Goal: Navigation & Orientation: Understand site structure

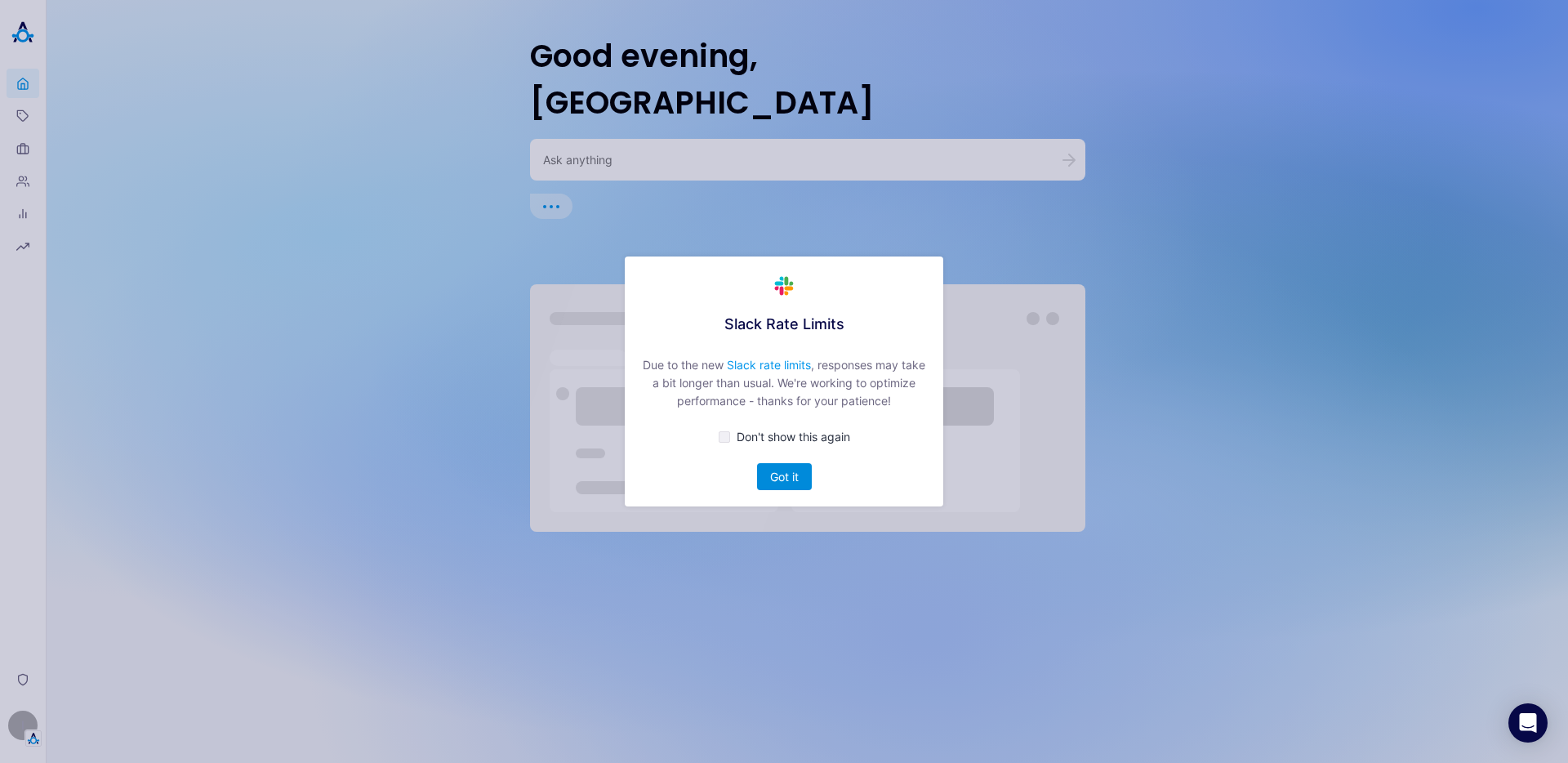
click at [770, 466] on button "Got it" at bounding box center [784, 476] width 55 height 27
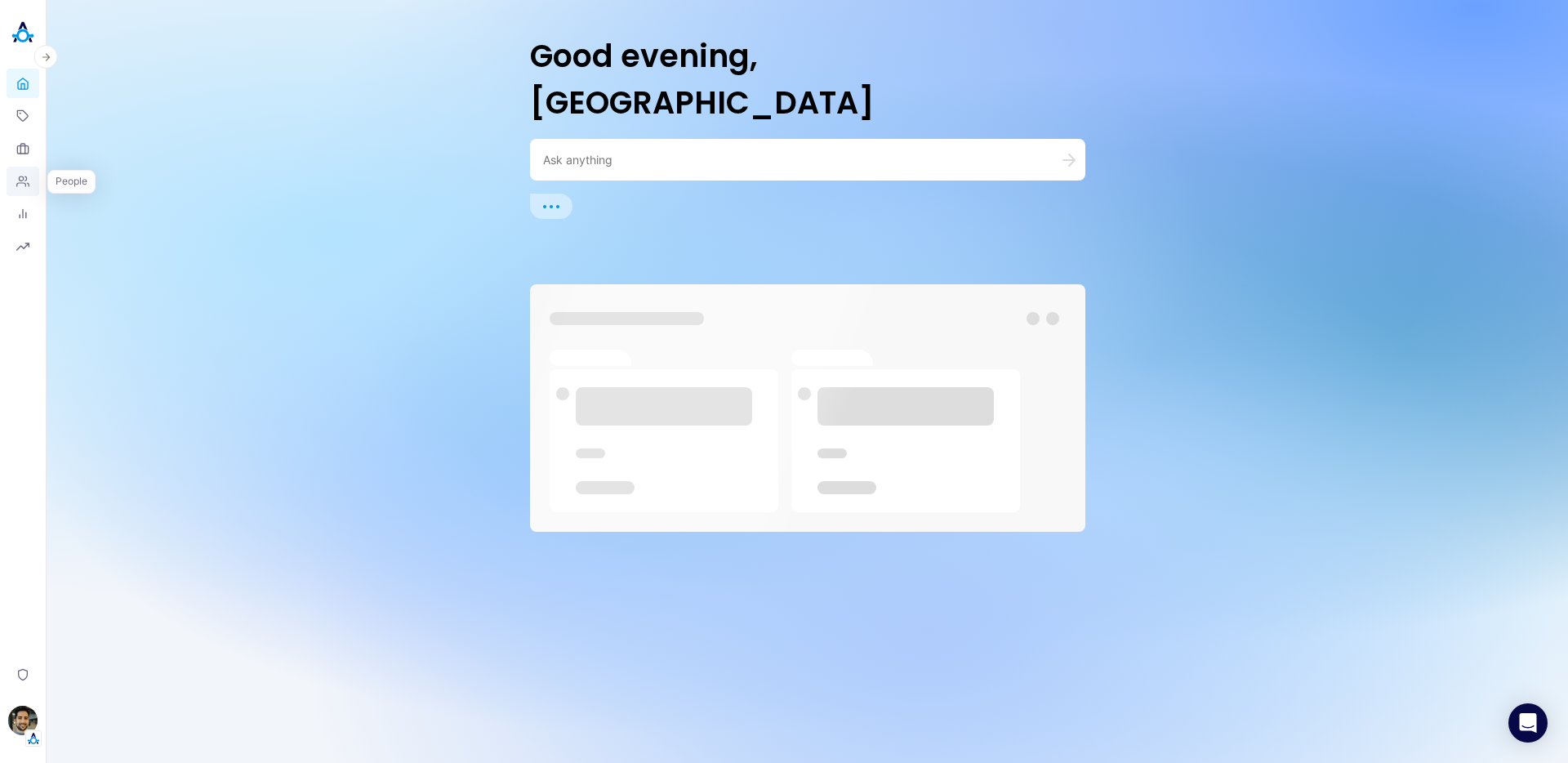
click at [23, 185] on icon at bounding box center [23, 182] width 13 height 13
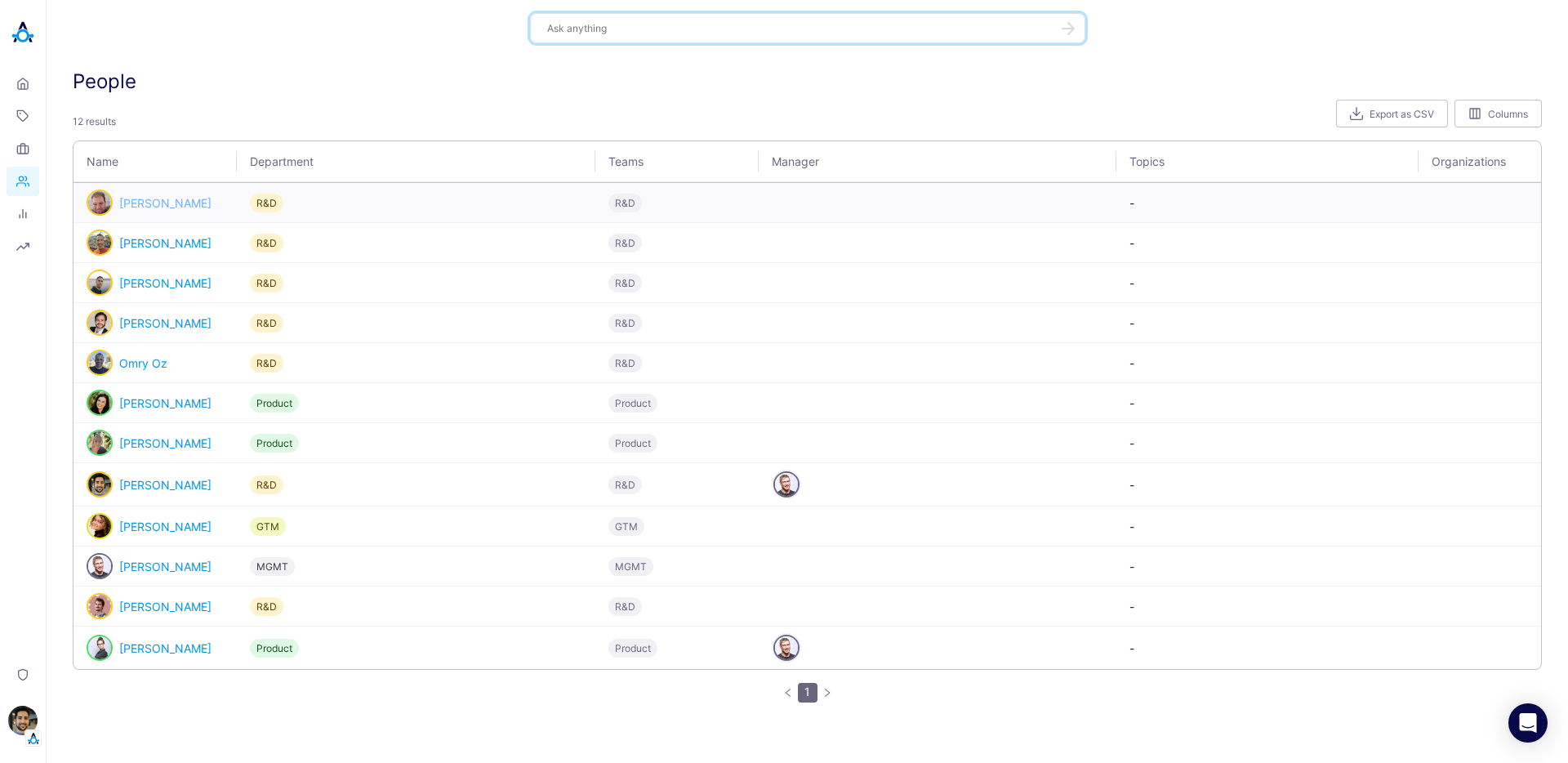
click at [159, 202] on link "[PERSON_NAME]" at bounding box center [165, 202] width 92 height 14
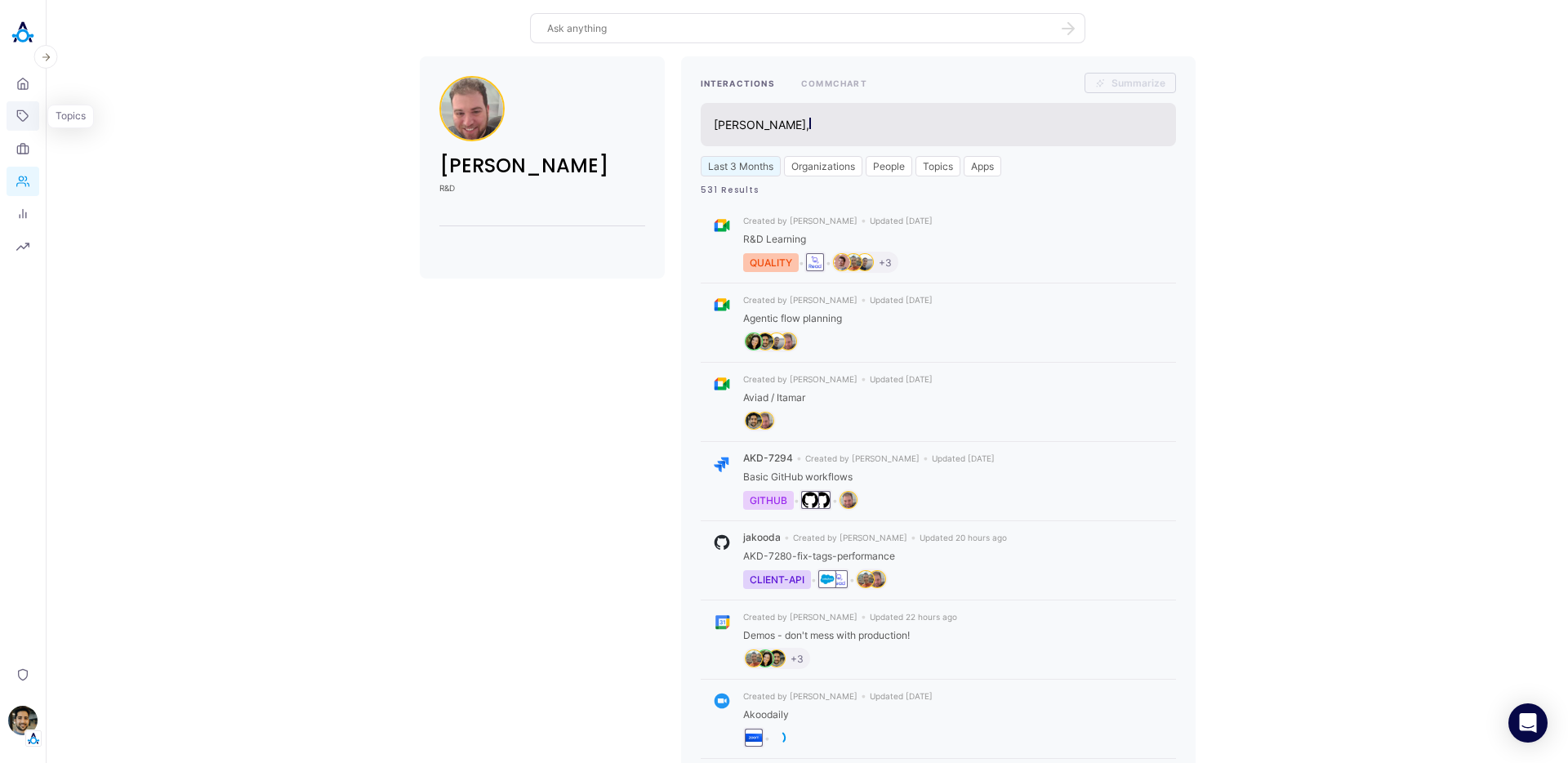
click at [23, 107] on link "Topics" at bounding box center [22, 116] width 33 height 30
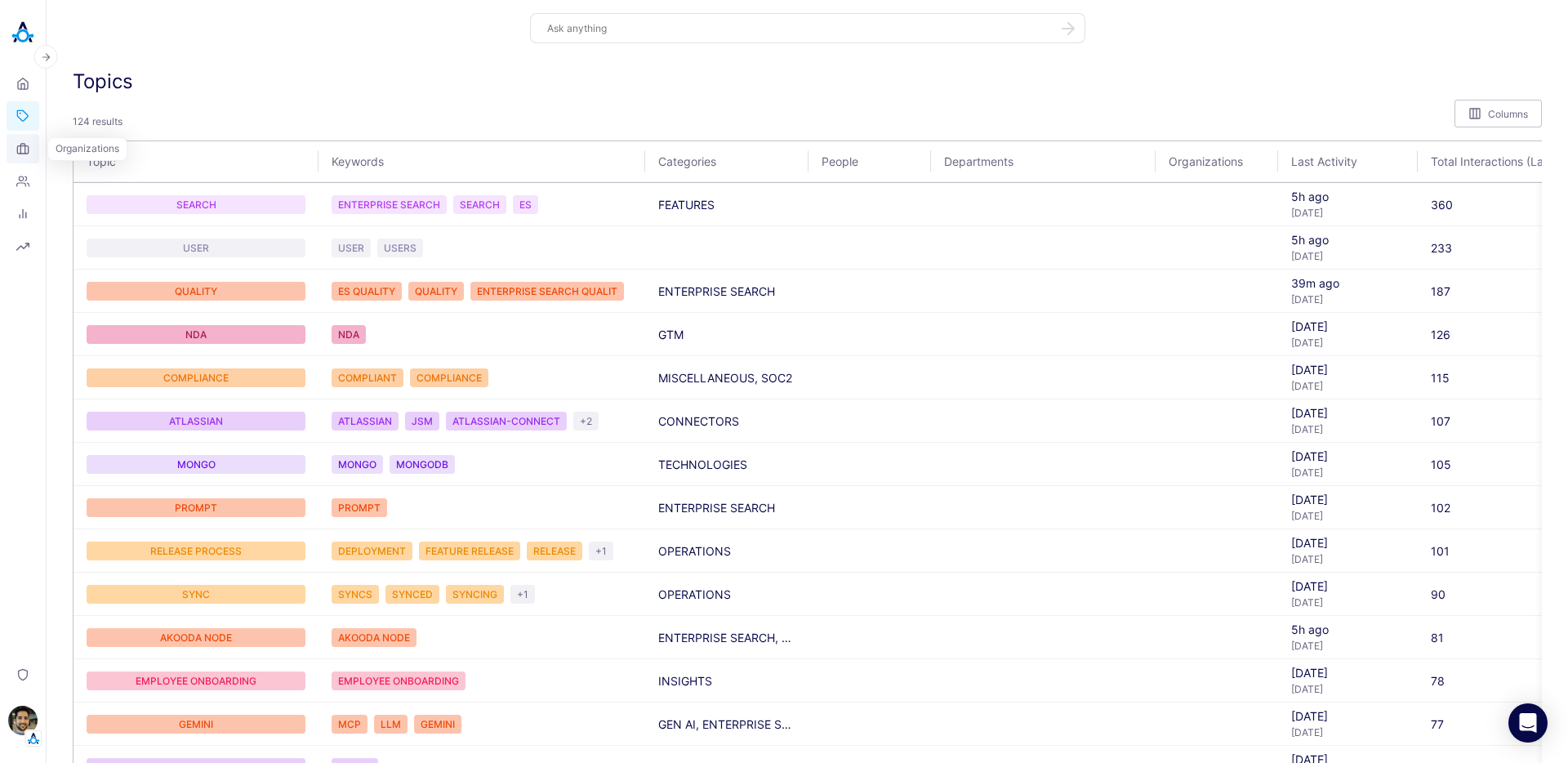
click at [34, 152] on link "Organizations" at bounding box center [22, 149] width 33 height 30
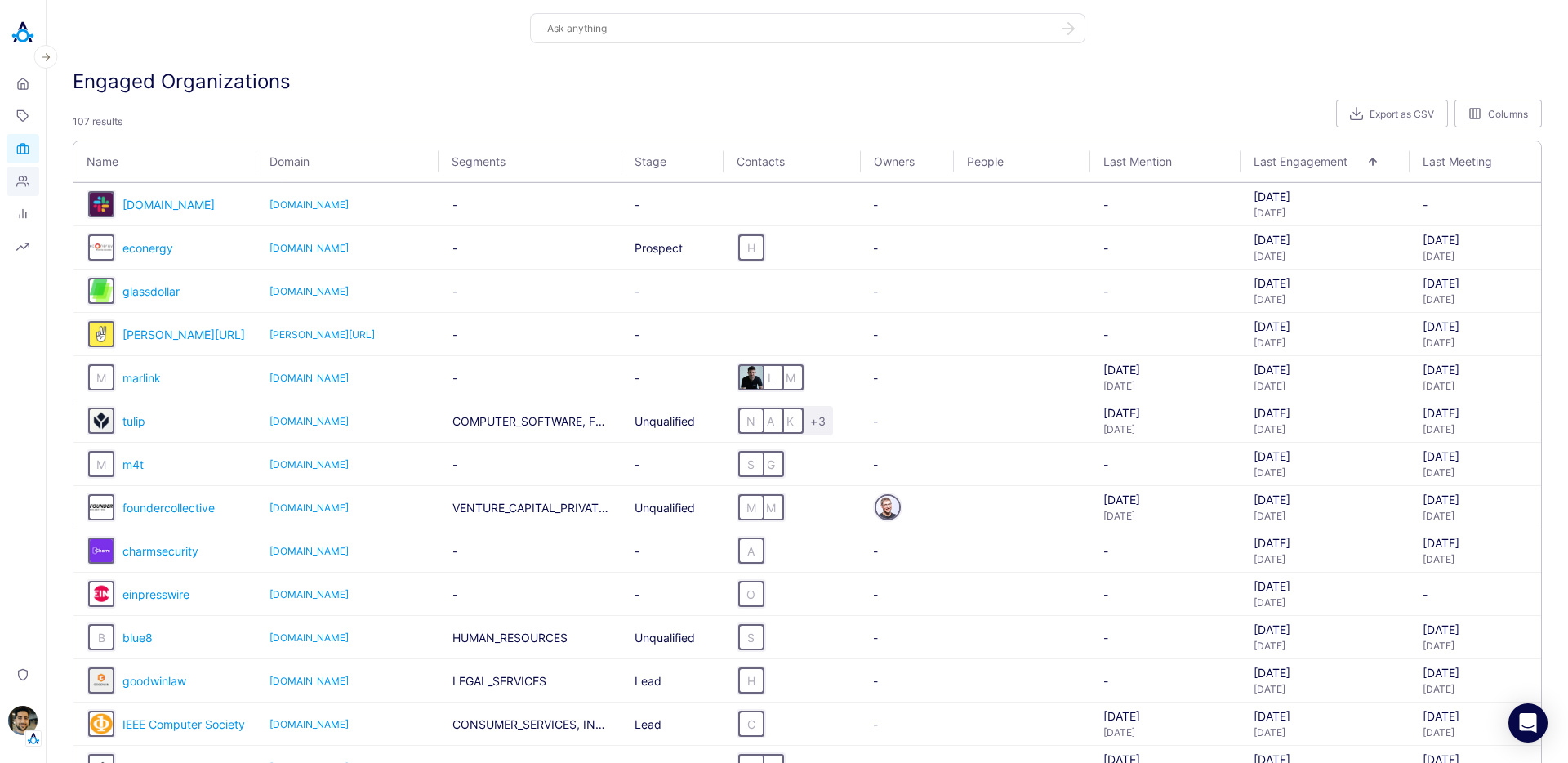
click at [20, 176] on icon at bounding box center [22, 181] width 12 height 10
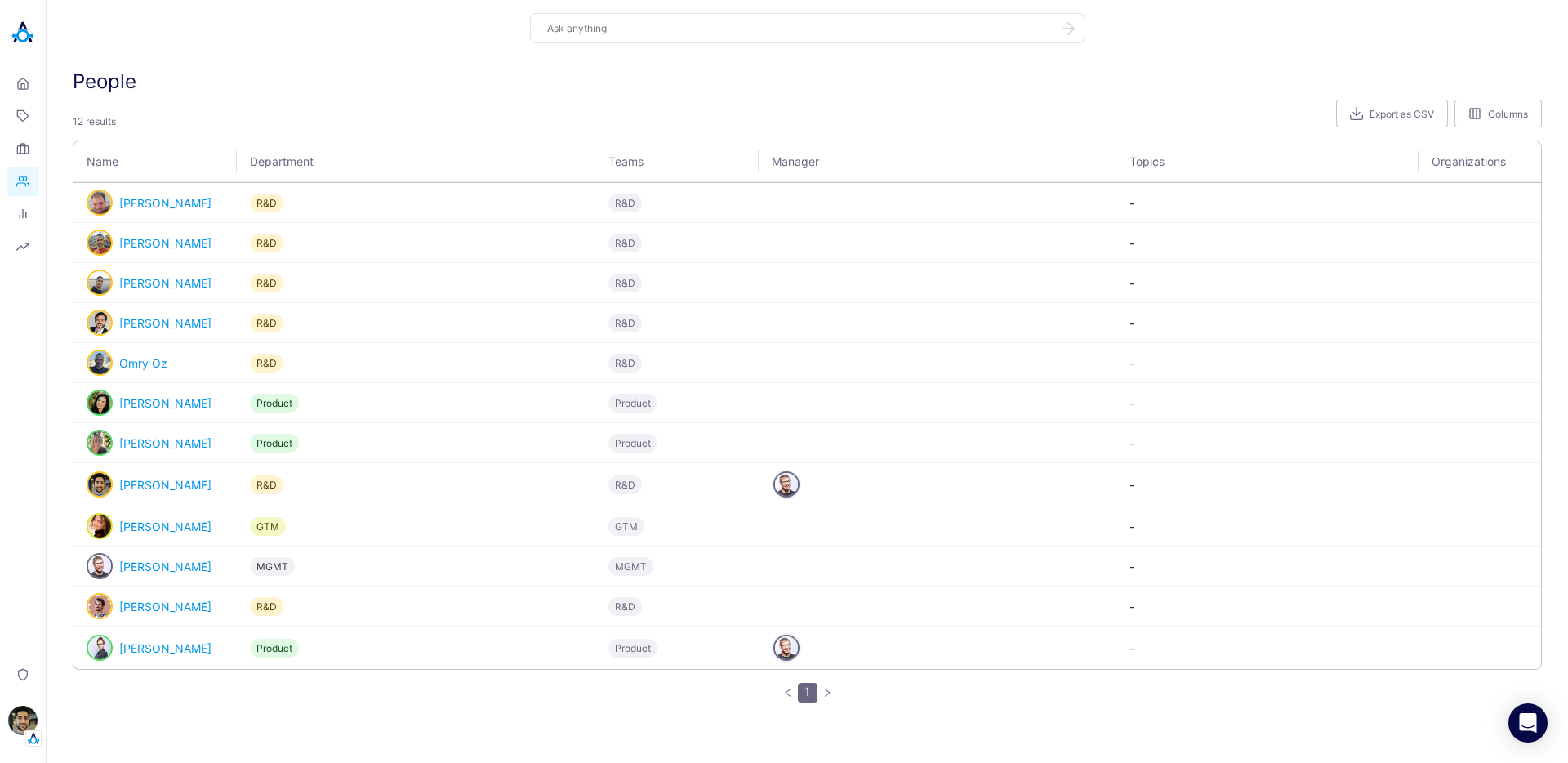
click at [617, 88] on div "People" at bounding box center [807, 80] width 1469 height 23
